Goal: Information Seeking & Learning: Learn about a topic

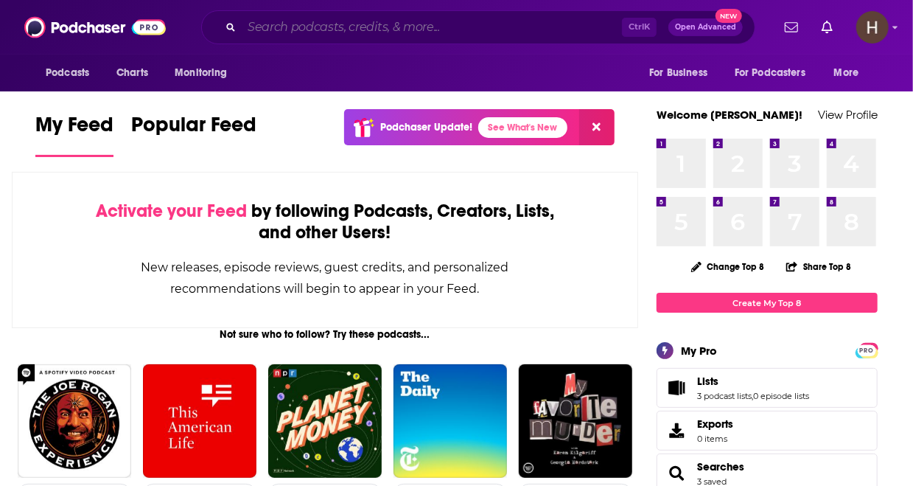
click at [487, 28] on input "Search podcasts, credits, & more..." at bounding box center [432, 27] width 380 height 24
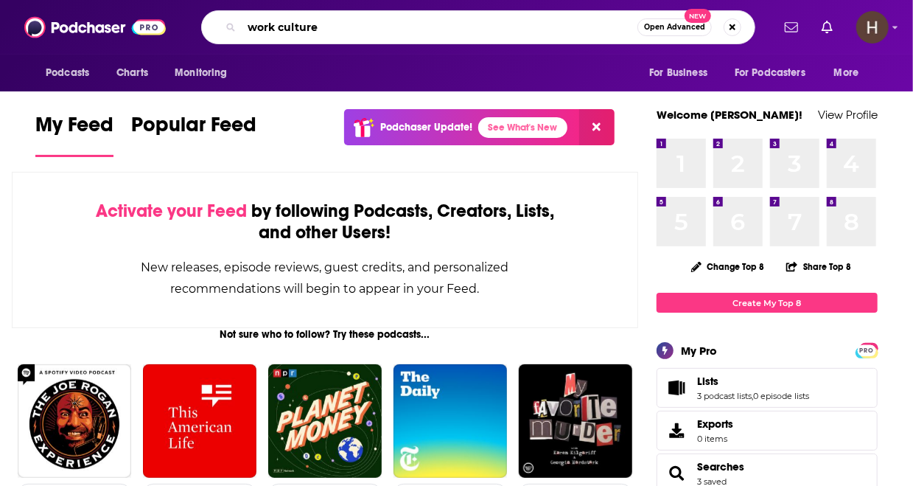
type input "work culture"
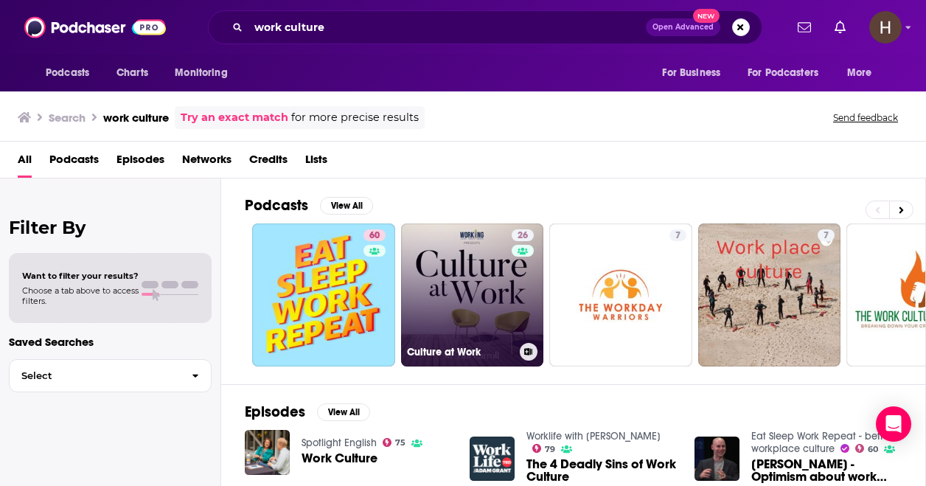
click at [447, 276] on link "26 Culture at Work" at bounding box center [472, 294] width 143 height 143
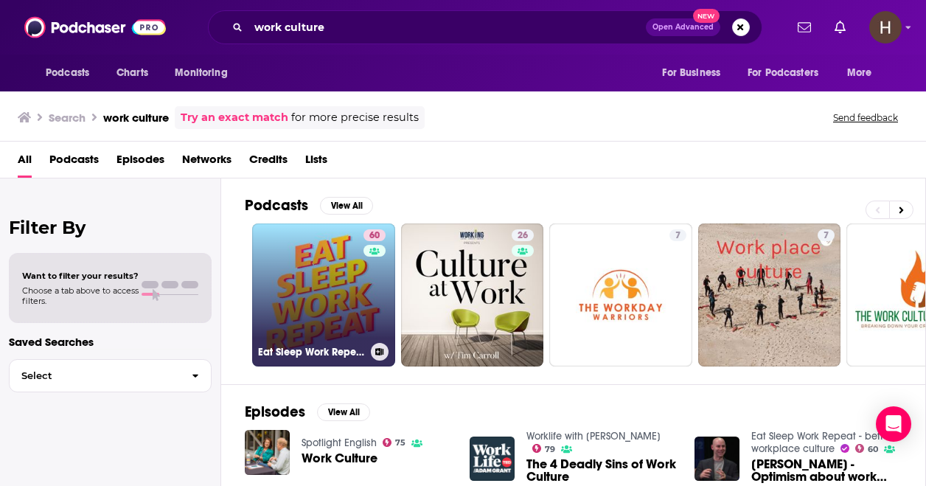
click at [322, 306] on link "60 Eat Sleep Work Repeat - better workplace culture" at bounding box center [323, 294] width 143 height 143
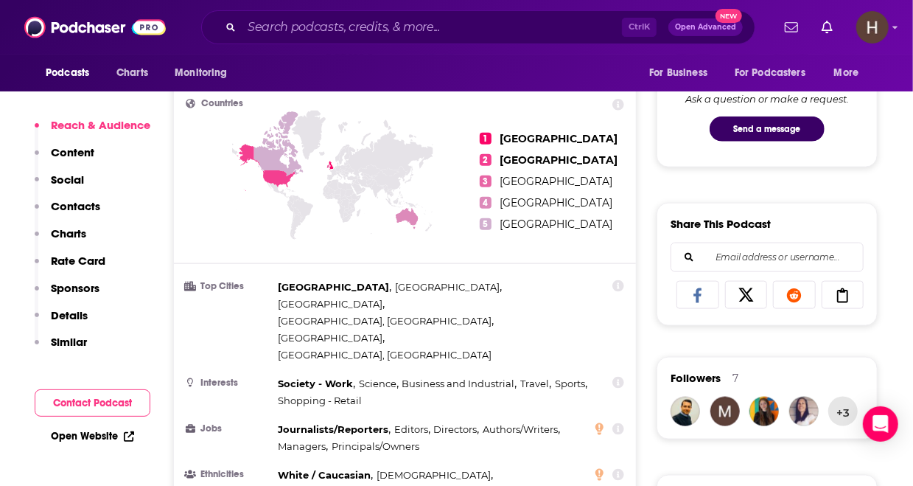
scroll to position [944, 0]
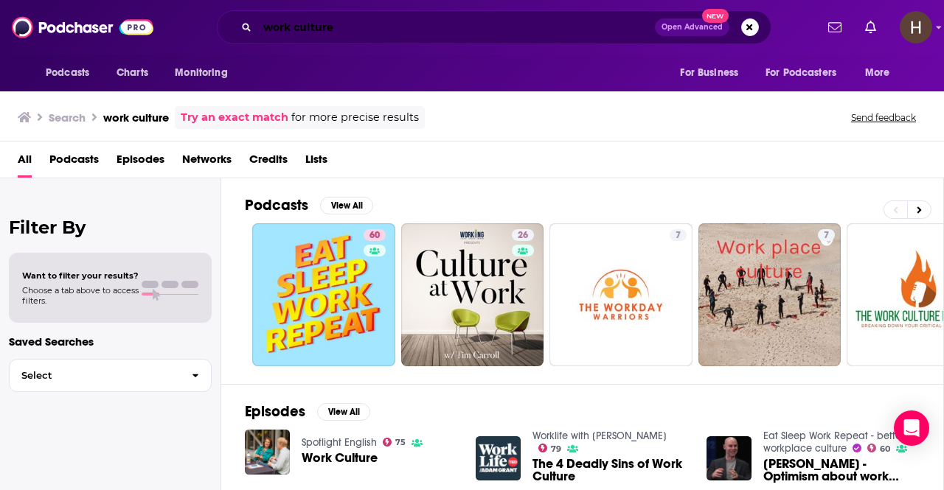
click at [379, 16] on input "work culture" at bounding box center [455, 27] width 397 height 24
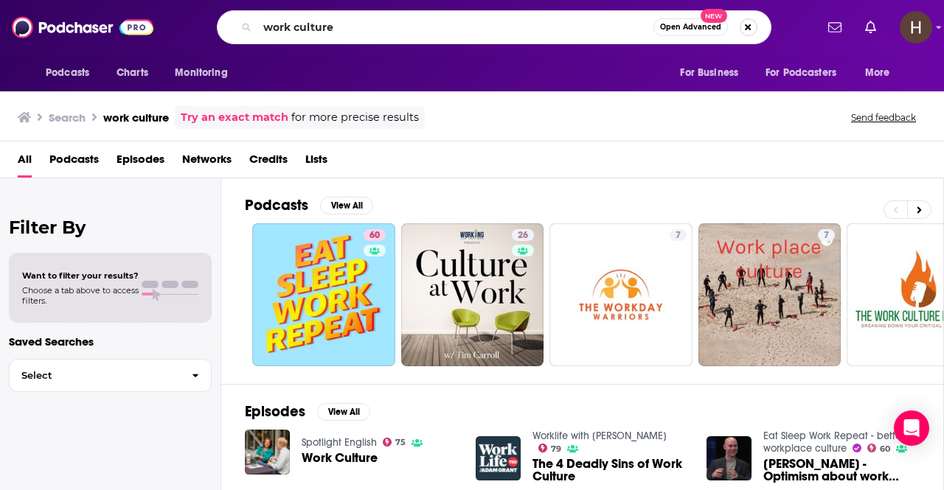
click at [752, 26] on button "Search podcasts, credits, & more..." at bounding box center [748, 27] width 18 height 18
type input "startup hustle"
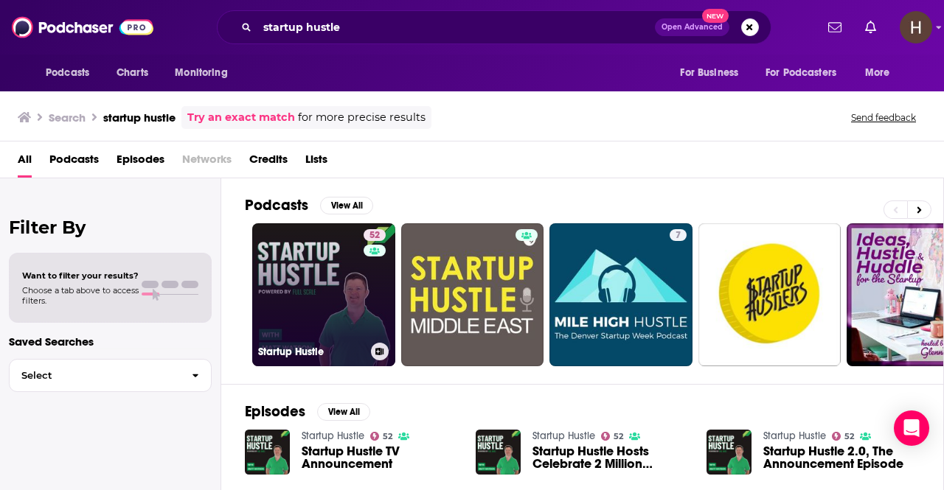
click at [291, 269] on link "52 Startup Hustle" at bounding box center [323, 294] width 143 height 143
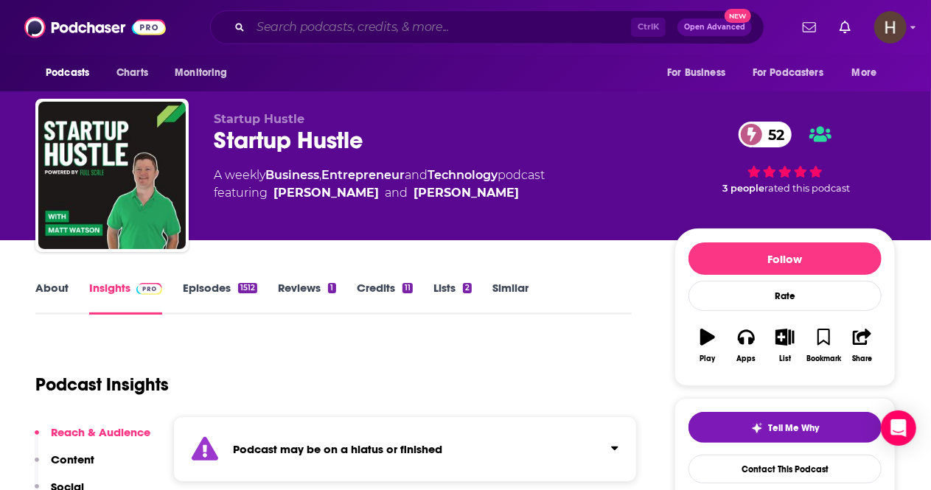
click at [299, 24] on input "Search podcasts, credits, & more..." at bounding box center [441, 27] width 380 height 24
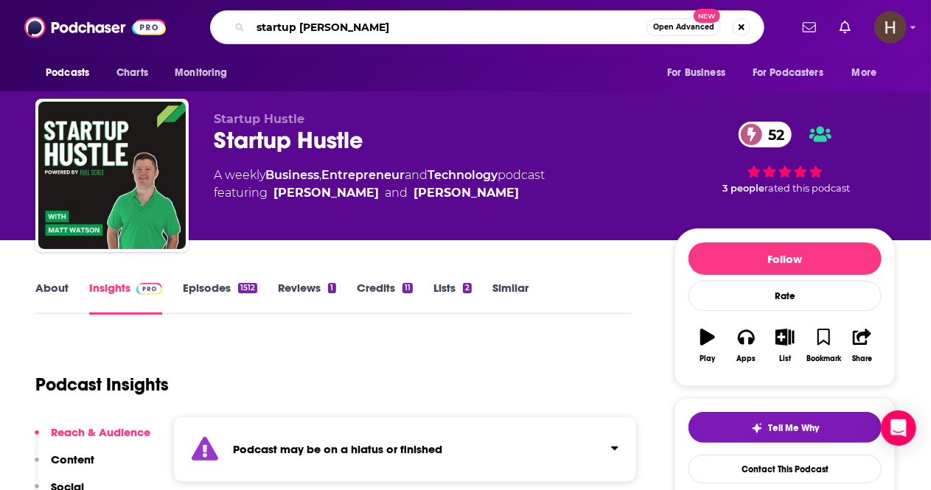
type input "startup stories"
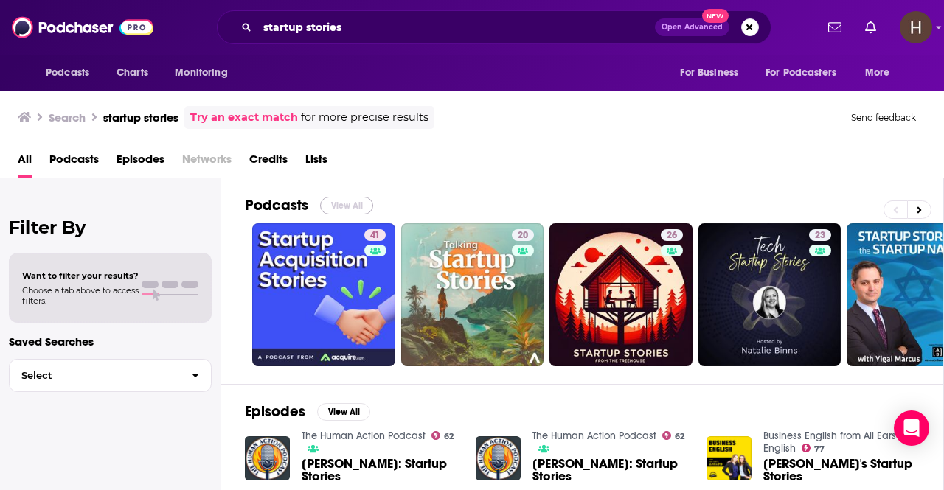
click at [349, 199] on button "View All" at bounding box center [346, 206] width 53 height 18
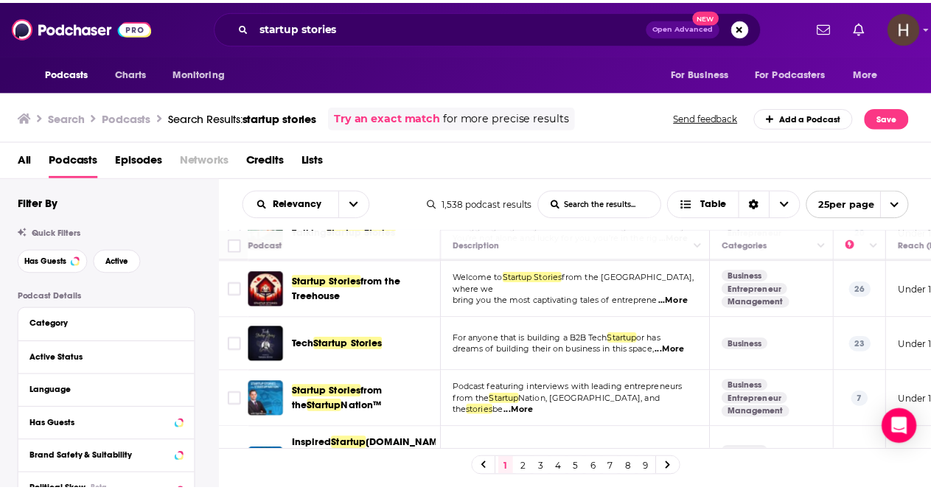
scroll to position [105, 0]
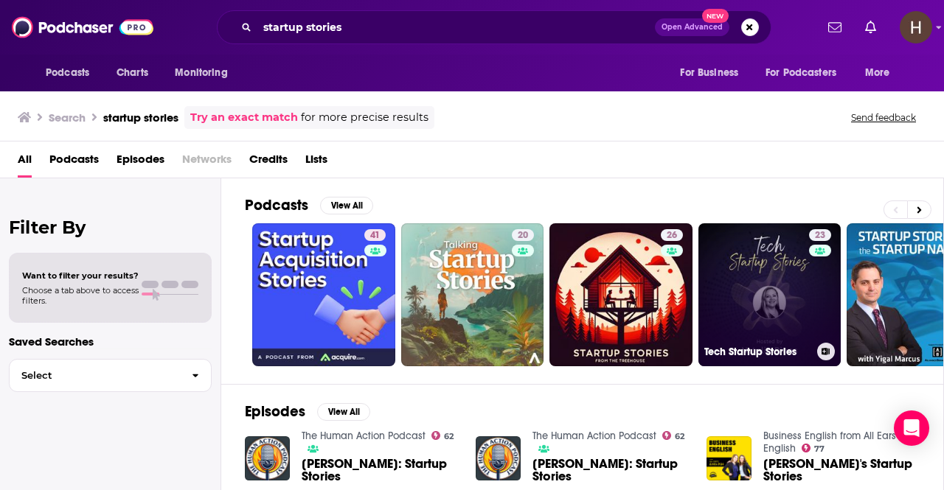
click at [742, 296] on link "23 Tech Startup Stories" at bounding box center [769, 294] width 143 height 143
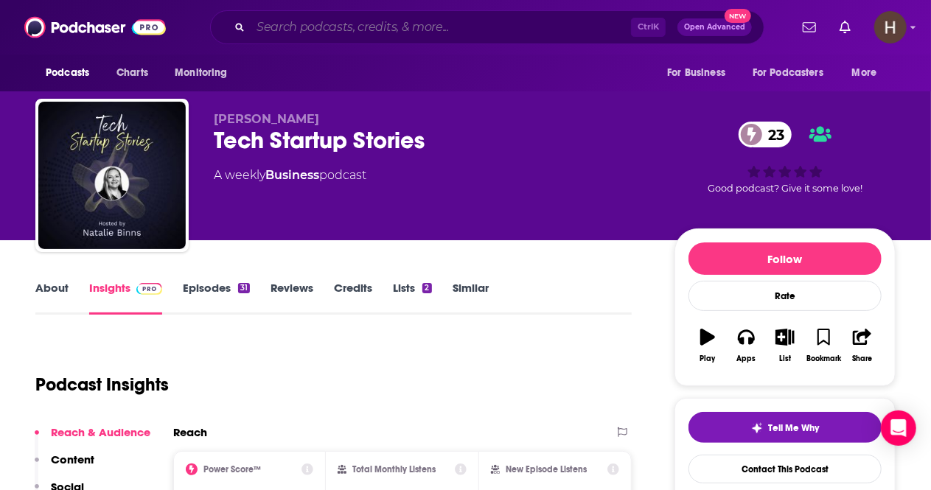
click at [400, 27] on input "Search podcasts, credits, & more..." at bounding box center [441, 27] width 380 height 24
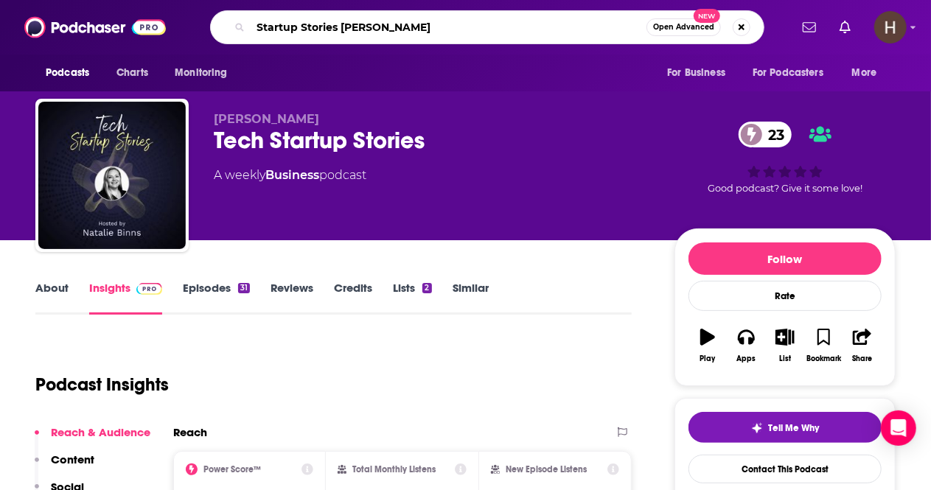
type input "Startup Stories [PERSON_NAME]"
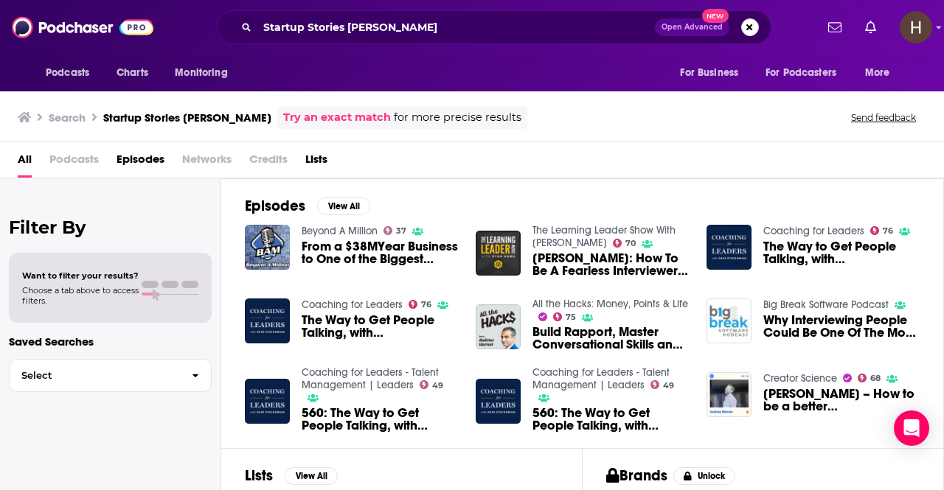
click at [332, 115] on link "Try an exact match" at bounding box center [337, 117] width 108 height 17
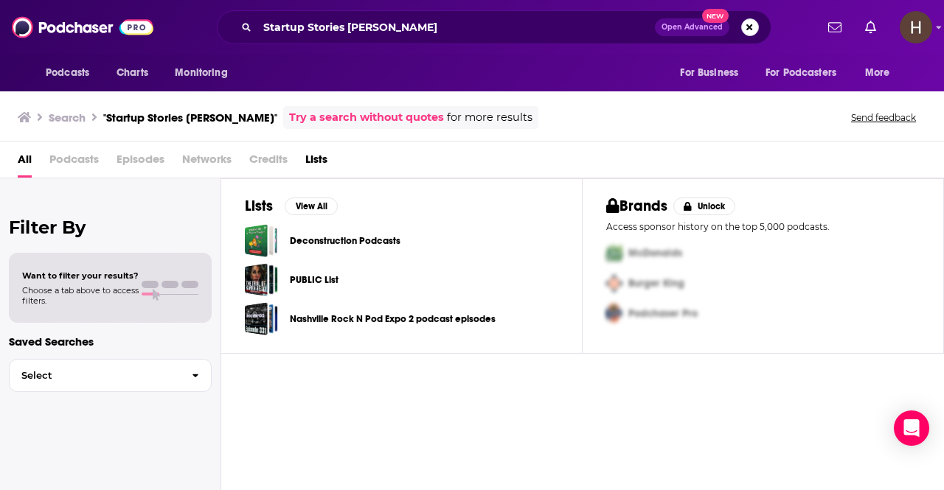
click at [750, 30] on button "Search podcasts, credits, & more..." at bounding box center [750, 27] width 18 height 18
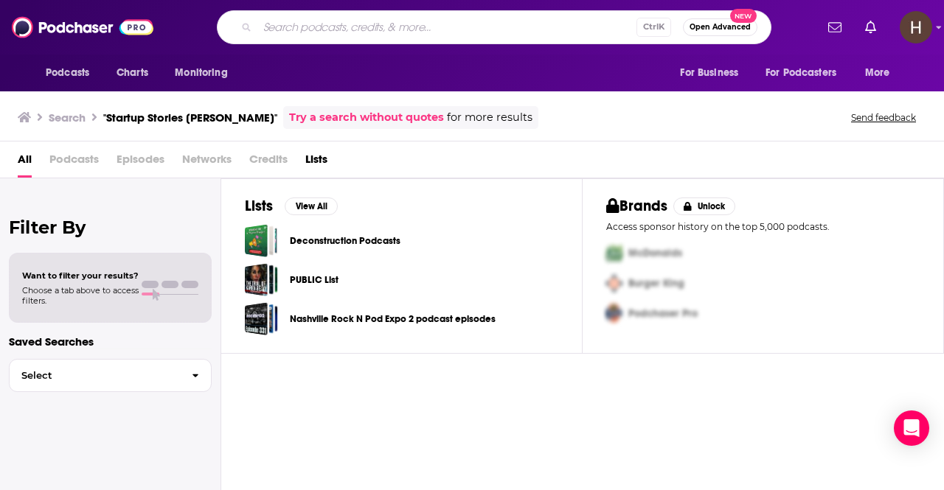
click at [481, 433] on div "Lists View All Deconstruction Podcasts PUBLIC List Nashville Rock N Pod Expo 2 …" at bounding box center [582, 334] width 722 height 313
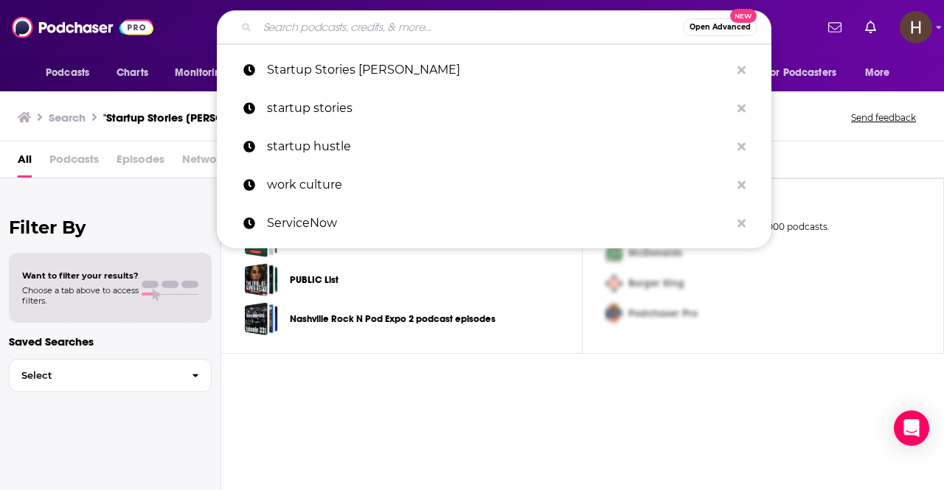
click at [360, 22] on input "Search podcasts, credits, & more..." at bounding box center [469, 27] width 425 height 24
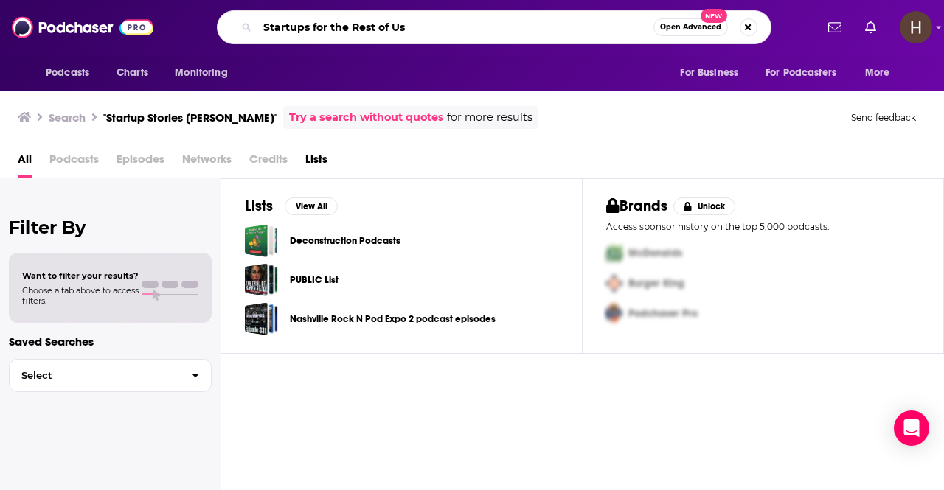
type input "Startups for the Rest of Us"
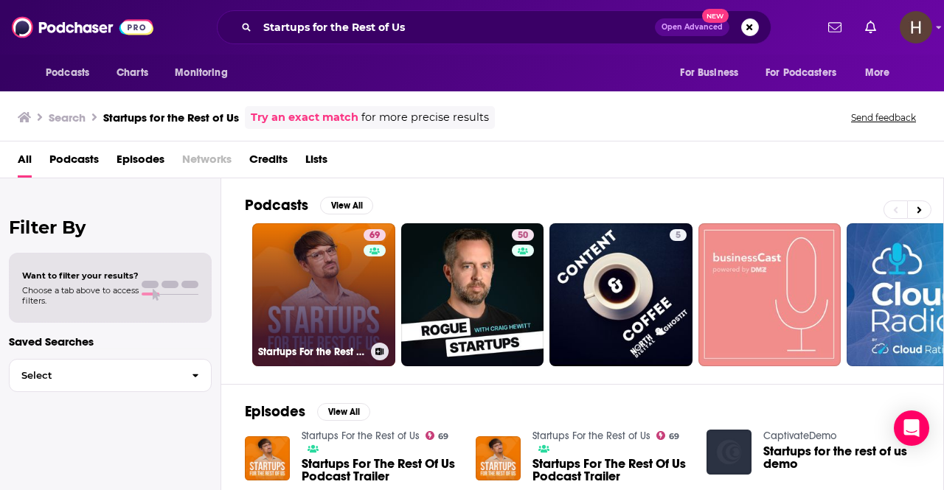
click at [318, 265] on link "69 Startups For the Rest of Us" at bounding box center [323, 294] width 143 height 143
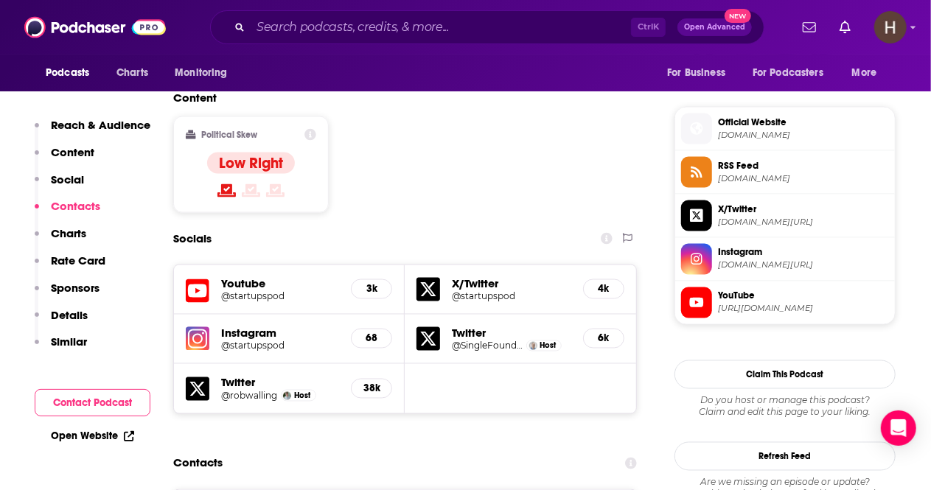
scroll to position [1287, 0]
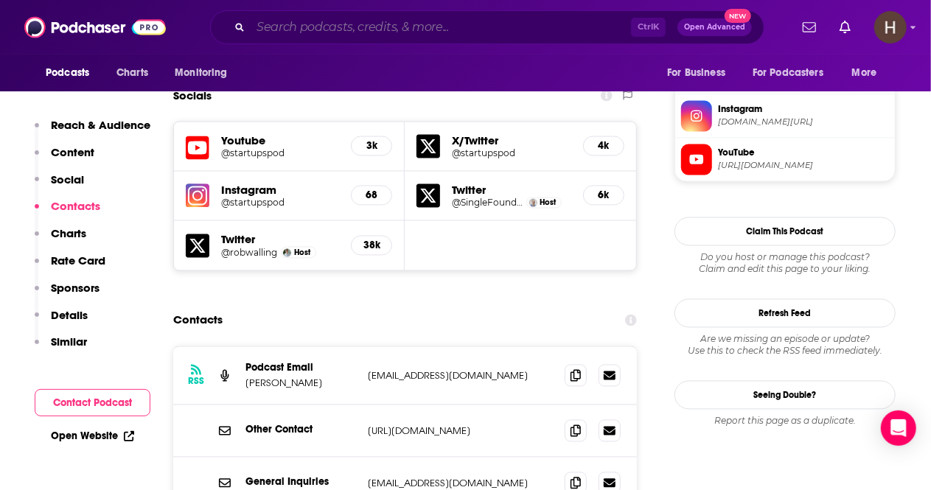
click at [321, 29] on input "Search podcasts, credits, & more..." at bounding box center [441, 27] width 380 height 24
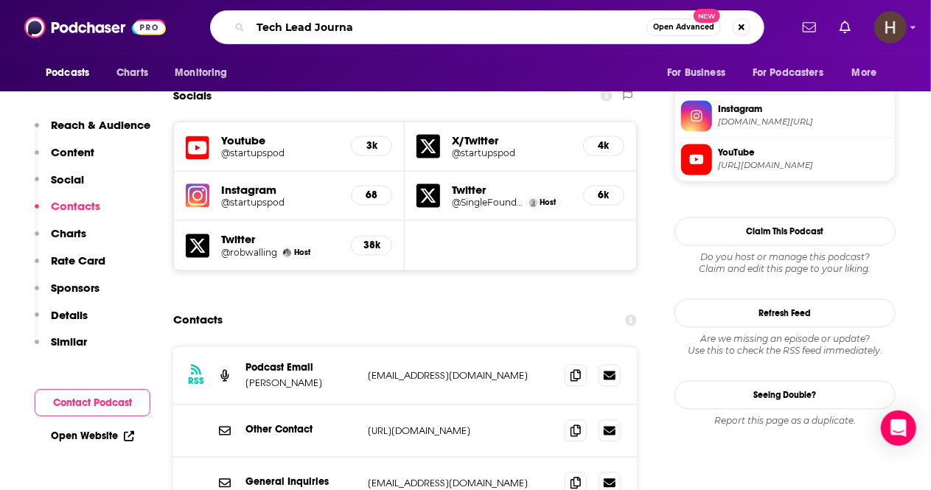
type input "Tech Lead Journal"
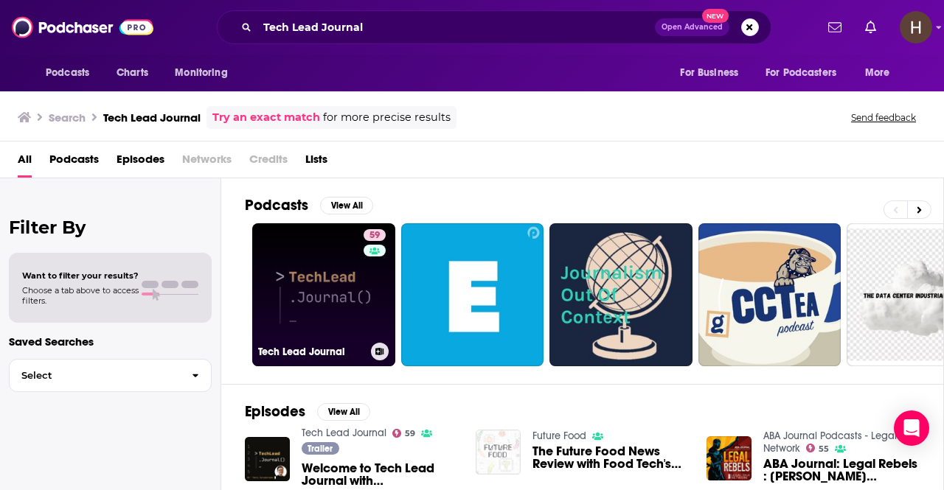
click at [332, 294] on link "59 Tech Lead Journal" at bounding box center [323, 294] width 143 height 143
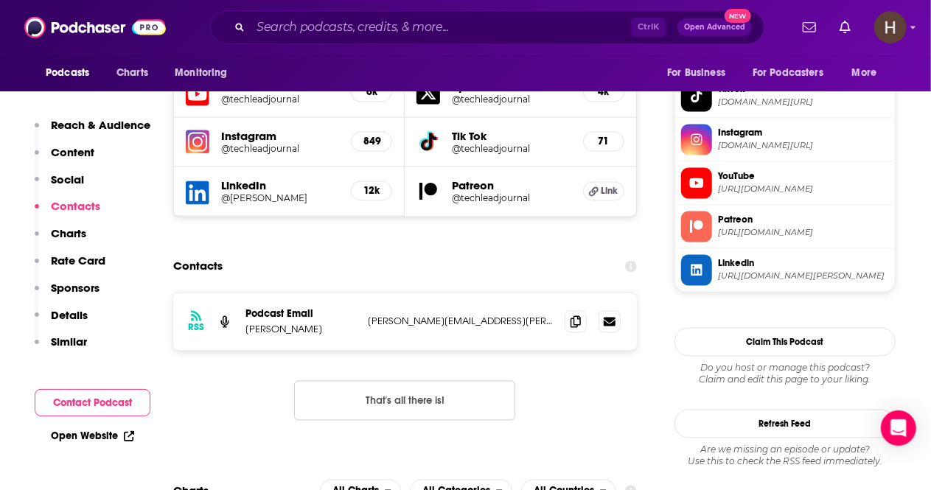
scroll to position [1328, 0]
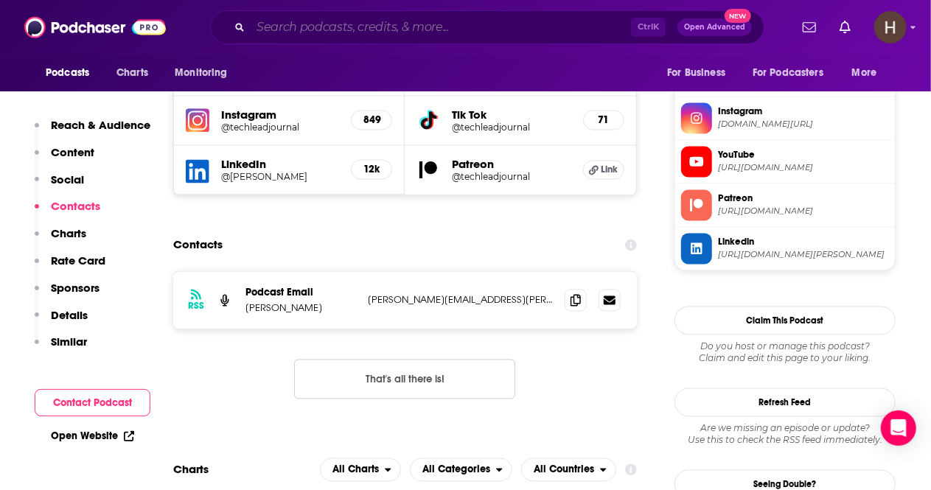
click at [484, 23] on input "Search podcasts, credits, & more..." at bounding box center [441, 27] width 380 height 24
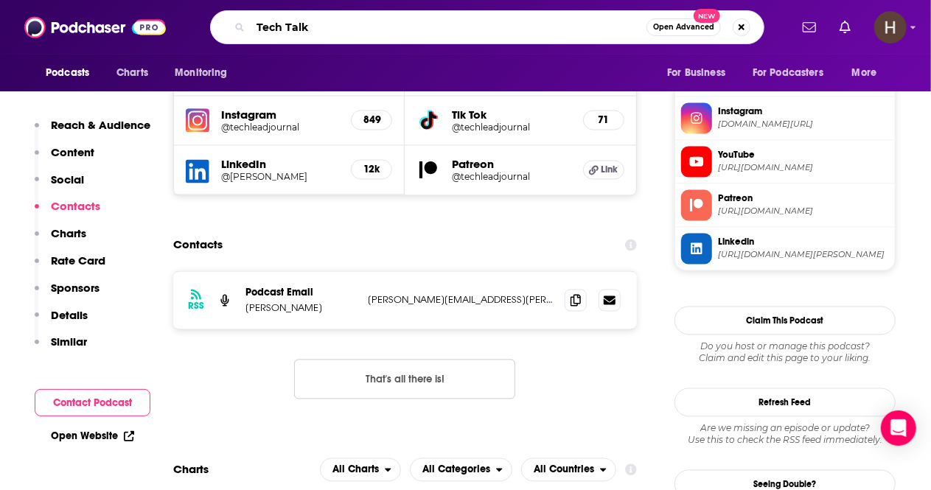
type input "Tech Talks"
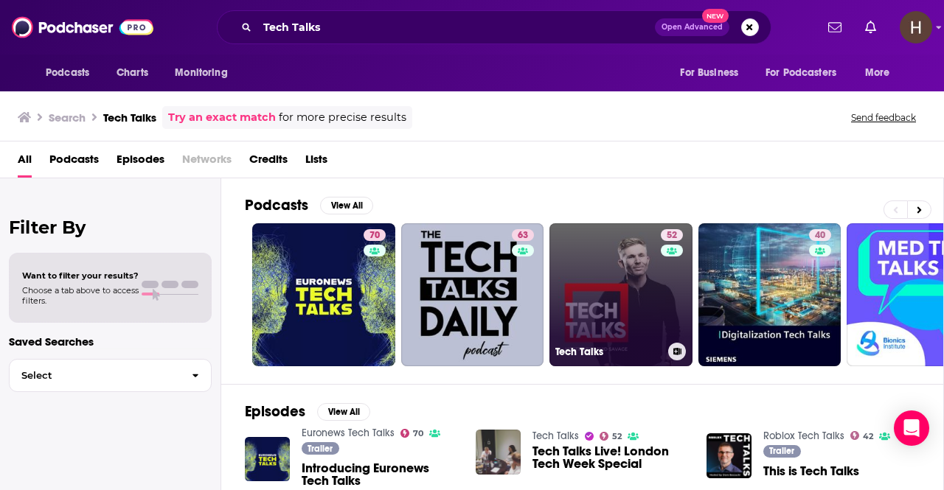
click at [599, 294] on link "52 Tech Talks" at bounding box center [620, 294] width 143 height 143
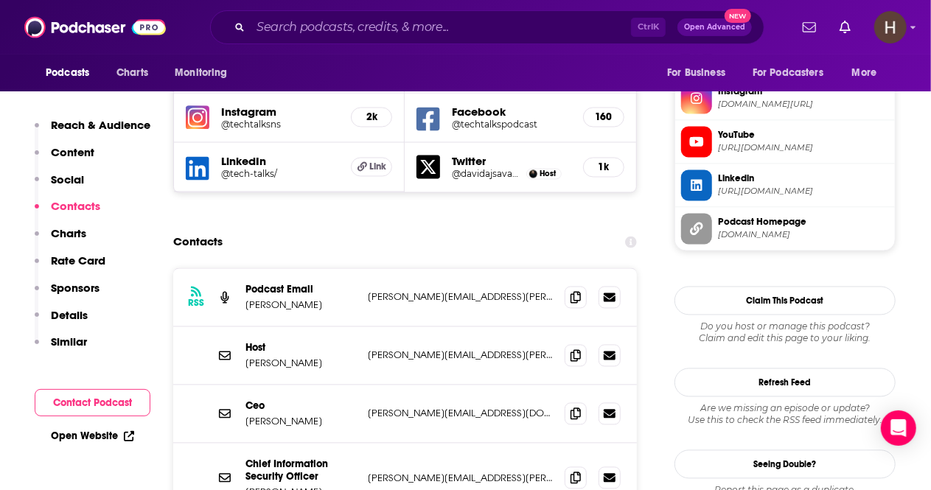
scroll to position [1323, 0]
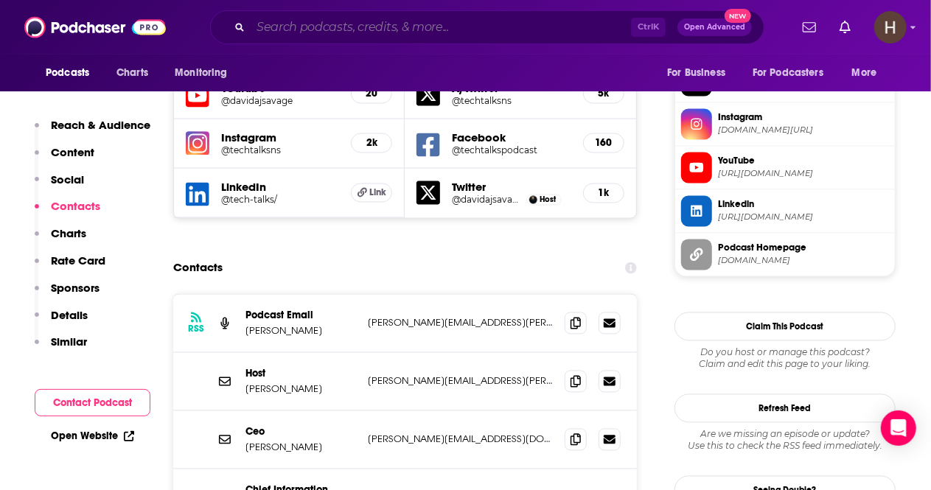
click at [432, 30] on input "Search podcasts, credits, & more..." at bounding box center [441, 27] width 380 height 24
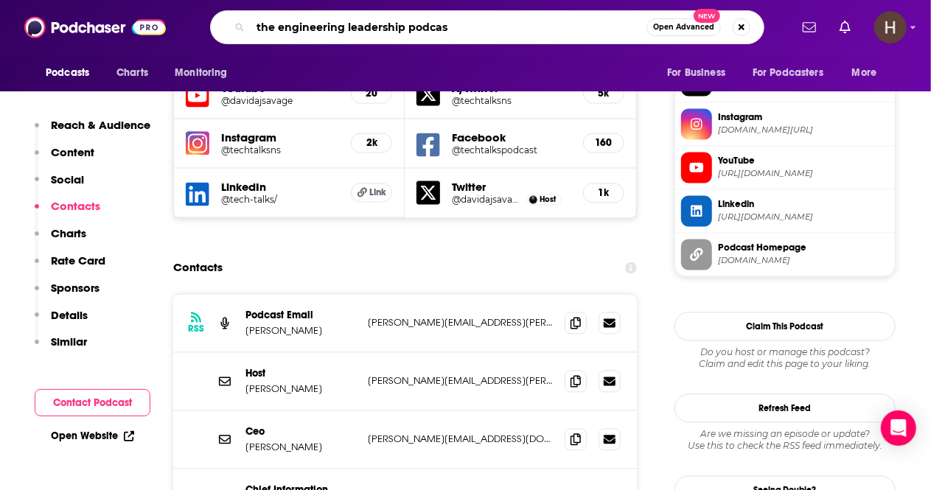
type input "the engineering leadership podcast"
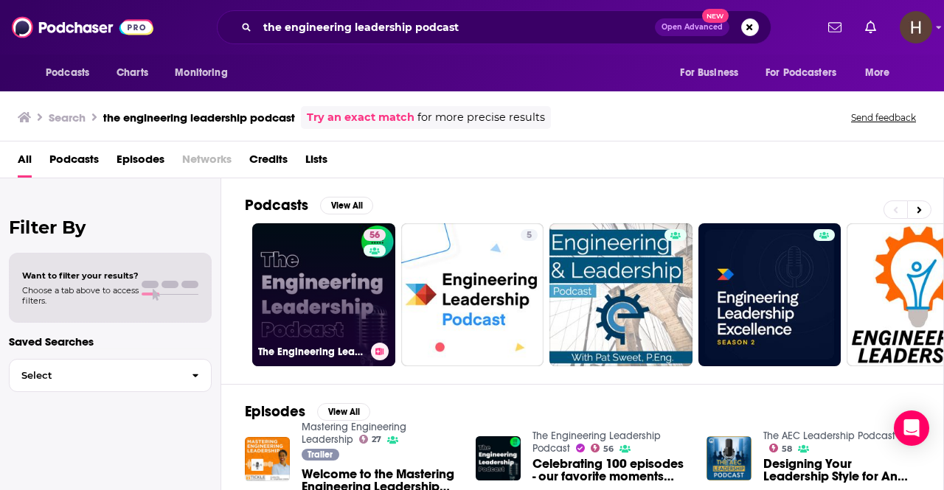
click at [324, 279] on link "56 The Engineering Leadership Podcast" at bounding box center [323, 294] width 143 height 143
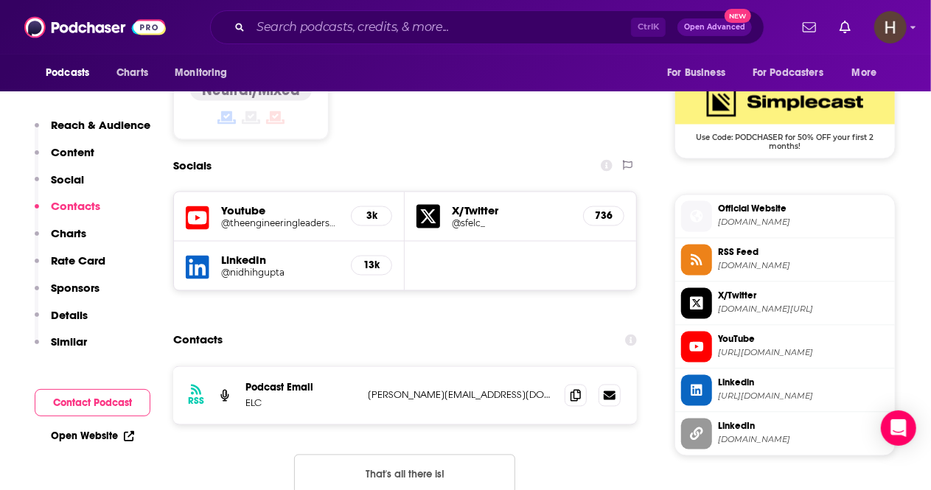
scroll to position [1235, 0]
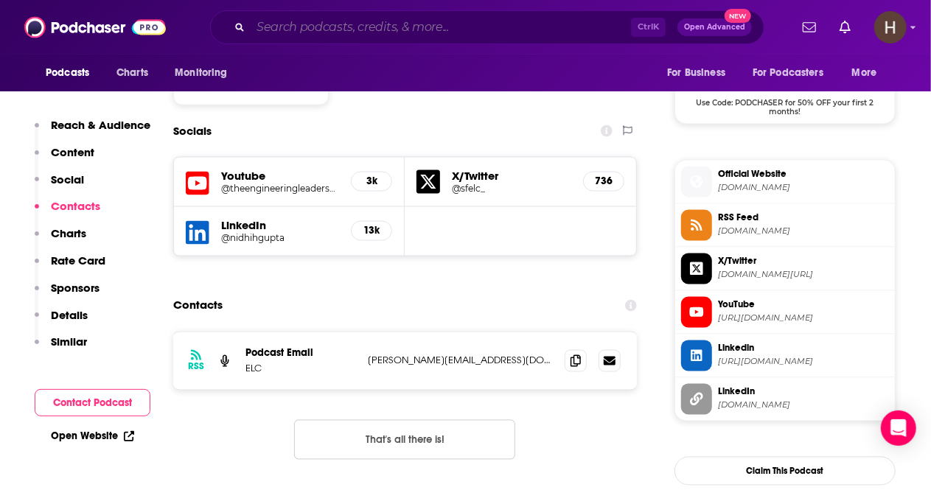
click at [360, 27] on input "Search podcasts, credits, & more..." at bounding box center [441, 27] width 380 height 24
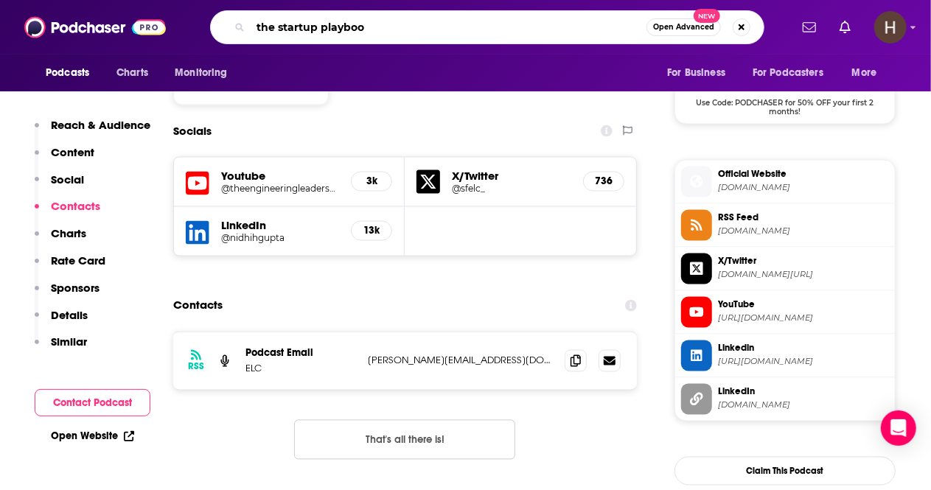
type input "the startup playbook"
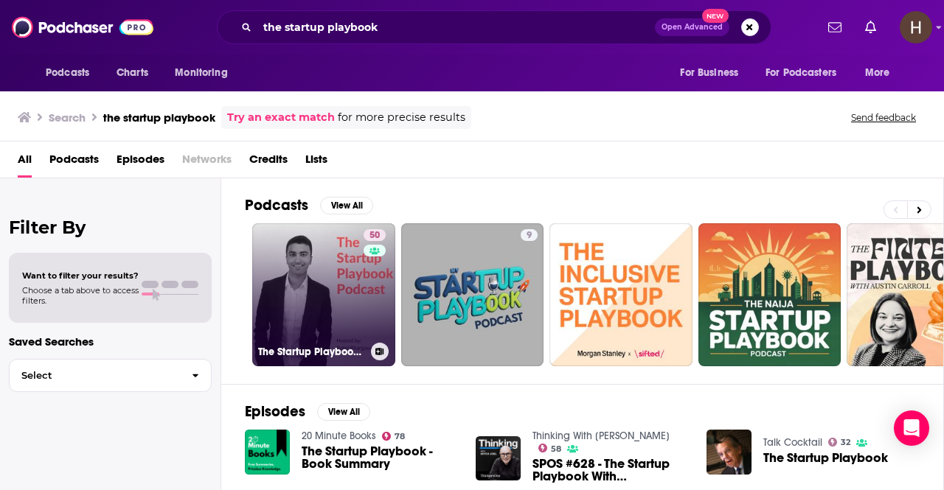
click at [358, 265] on link "50 The Startup Playbook Podcast" at bounding box center [323, 294] width 143 height 143
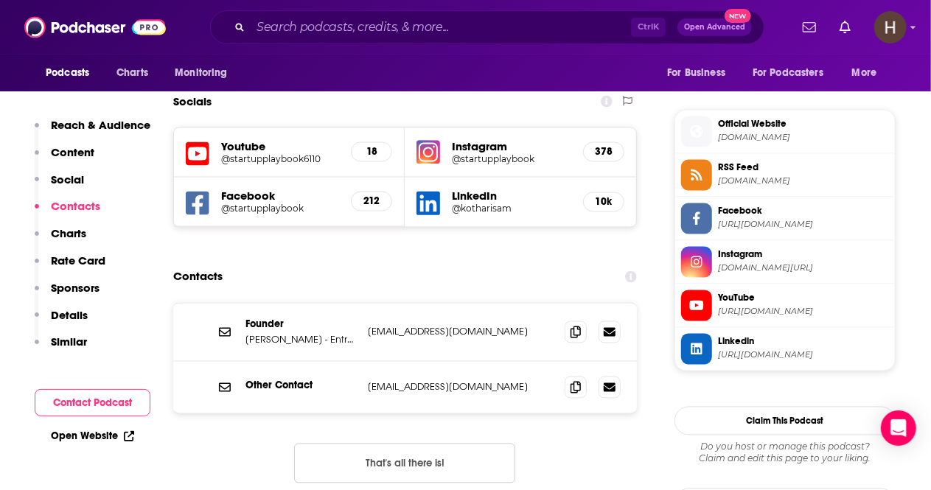
scroll to position [1284, 0]
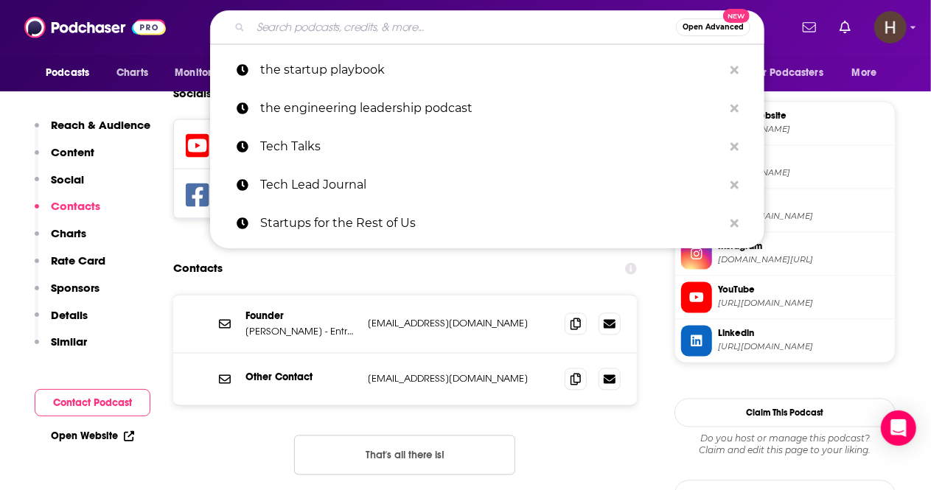
click at [341, 26] on input "Search podcasts, credits, & more..." at bounding box center [463, 27] width 425 height 24
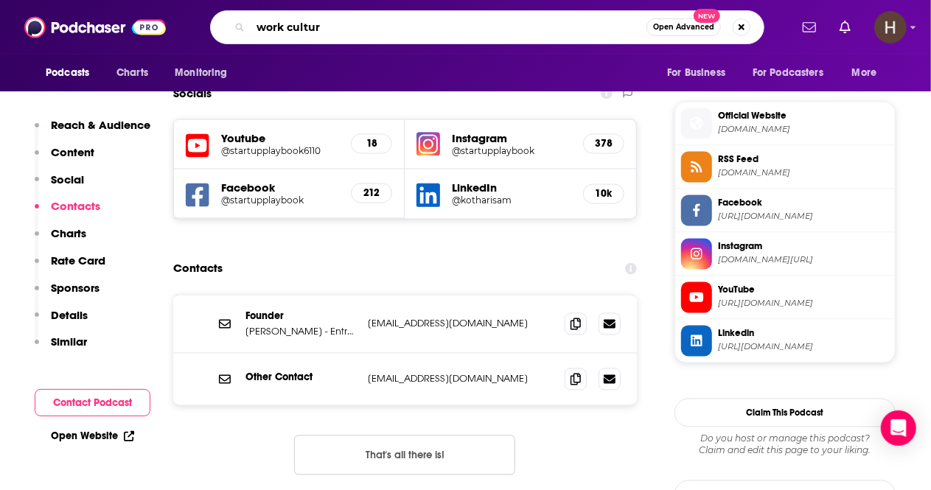
type input "work culture"
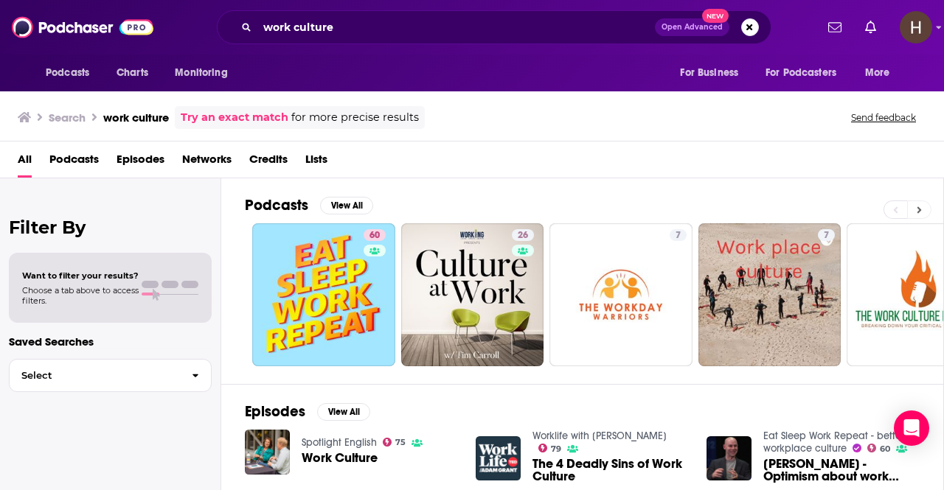
click at [913, 209] on icon at bounding box center [919, 209] width 4 height 7
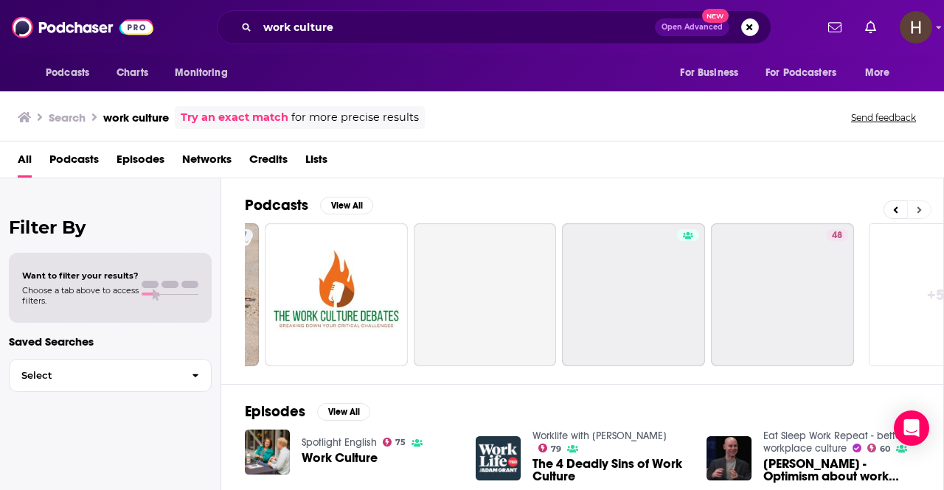
scroll to position [0, 655]
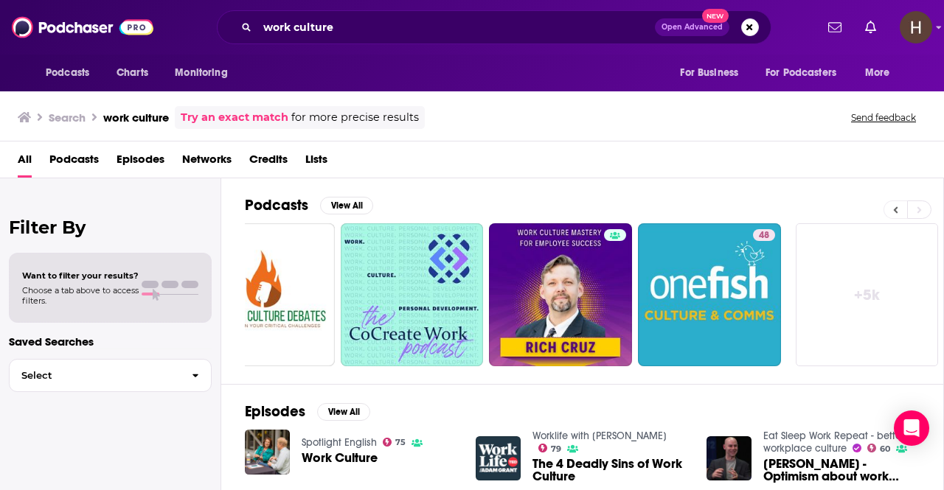
click at [893, 207] on button at bounding box center [895, 210] width 24 height 18
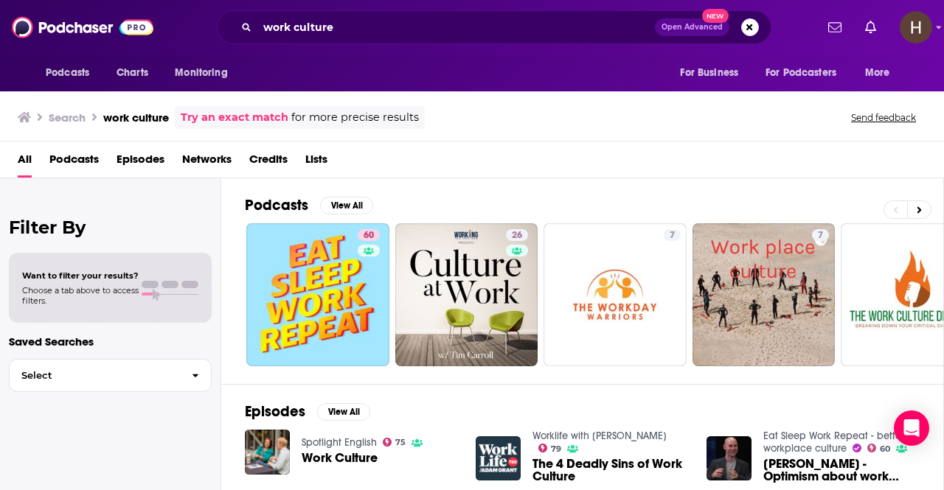
scroll to position [0, 0]
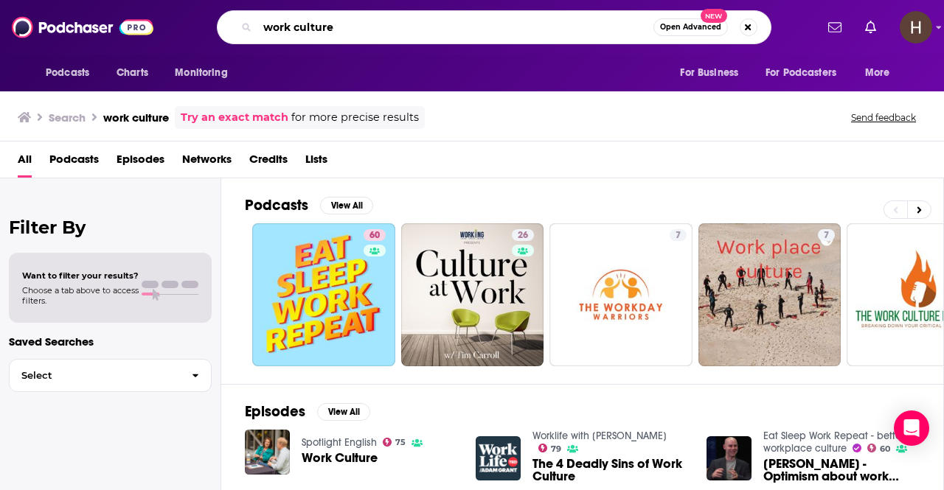
click at [369, 30] on input "work culture" at bounding box center [455, 27] width 396 height 24
type input "w"
type input "Inc"
